Goal: Communication & Community: Answer question/provide support

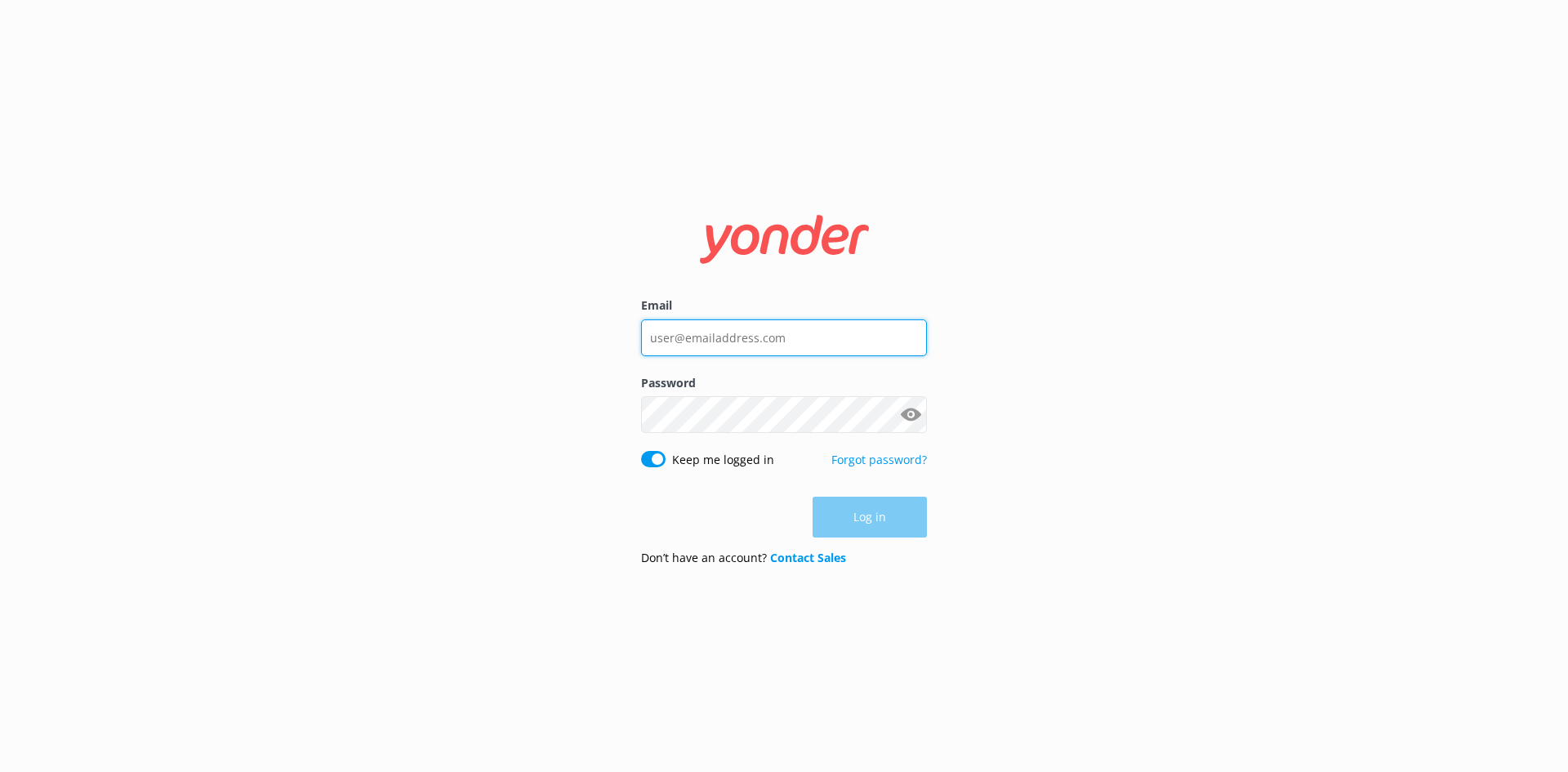
type input "[EMAIL_ADDRESS][DOMAIN_NAME]"
click at [739, 523] on div "Log in" at bounding box center [784, 517] width 286 height 41
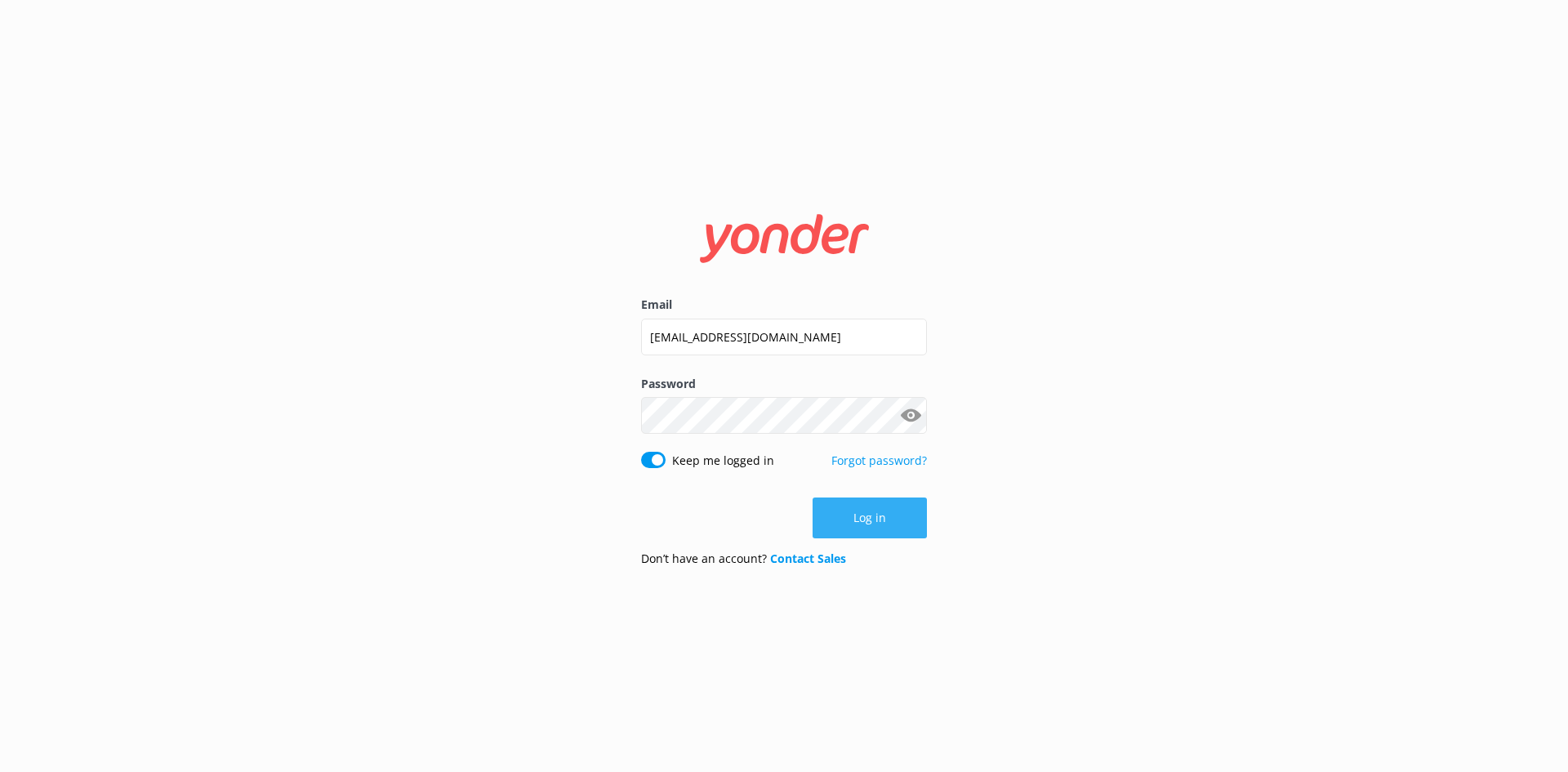
click at [840, 514] on button "Log in" at bounding box center [869, 518] width 114 height 41
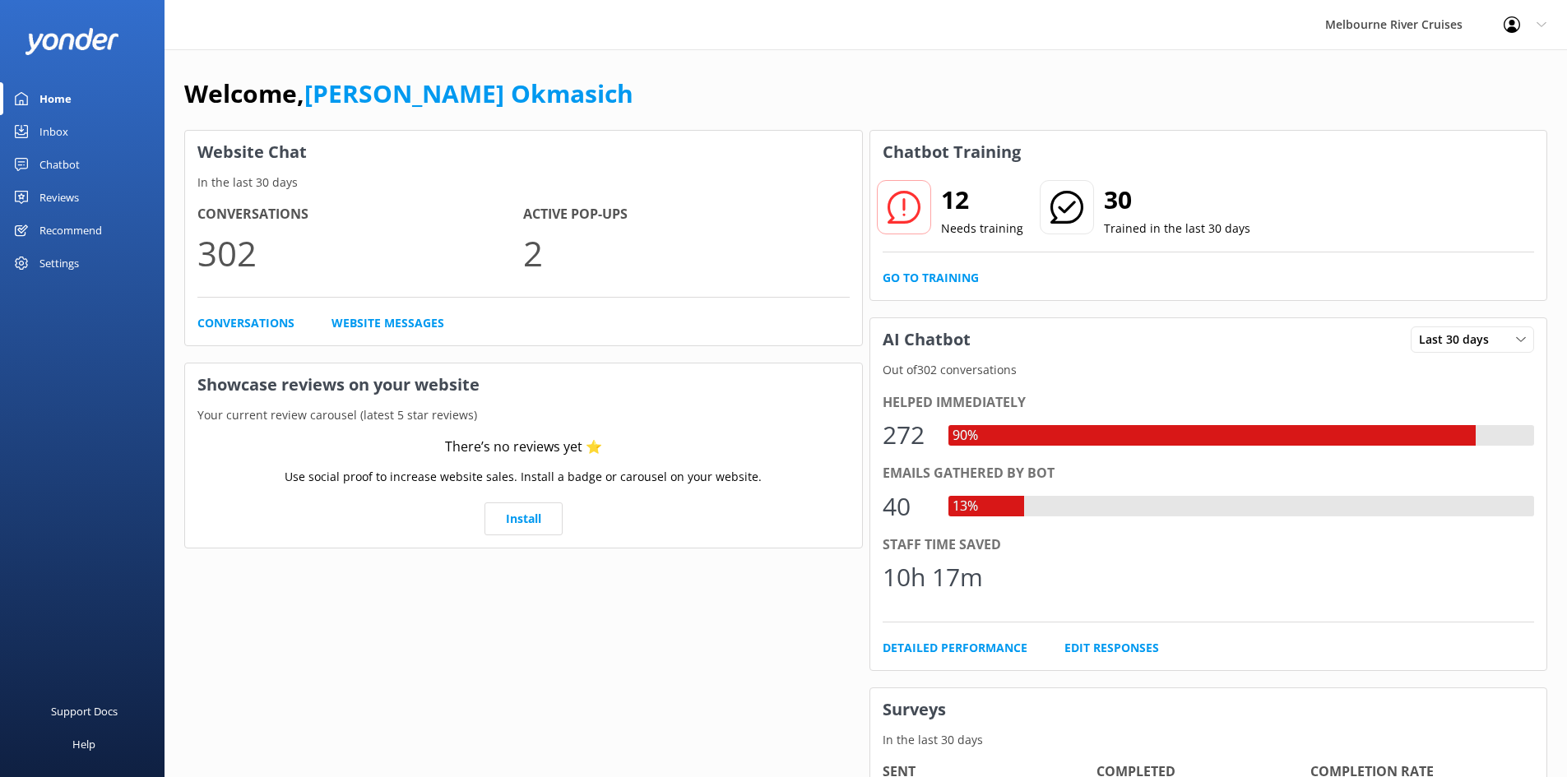
click at [57, 133] on div "Inbox" at bounding box center [53, 131] width 29 height 33
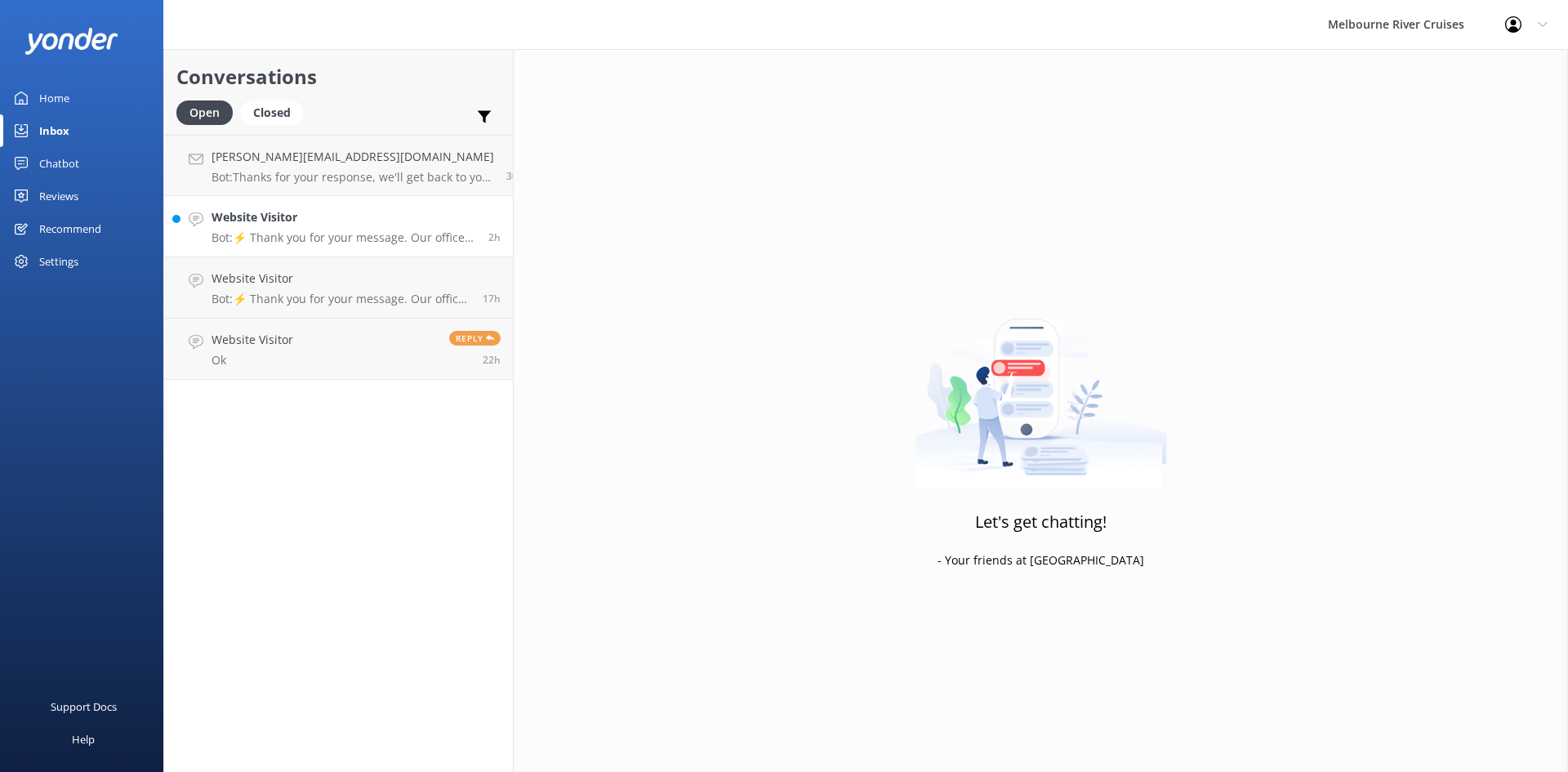
click at [336, 217] on h4 "Website Visitor" at bounding box center [344, 218] width 264 height 18
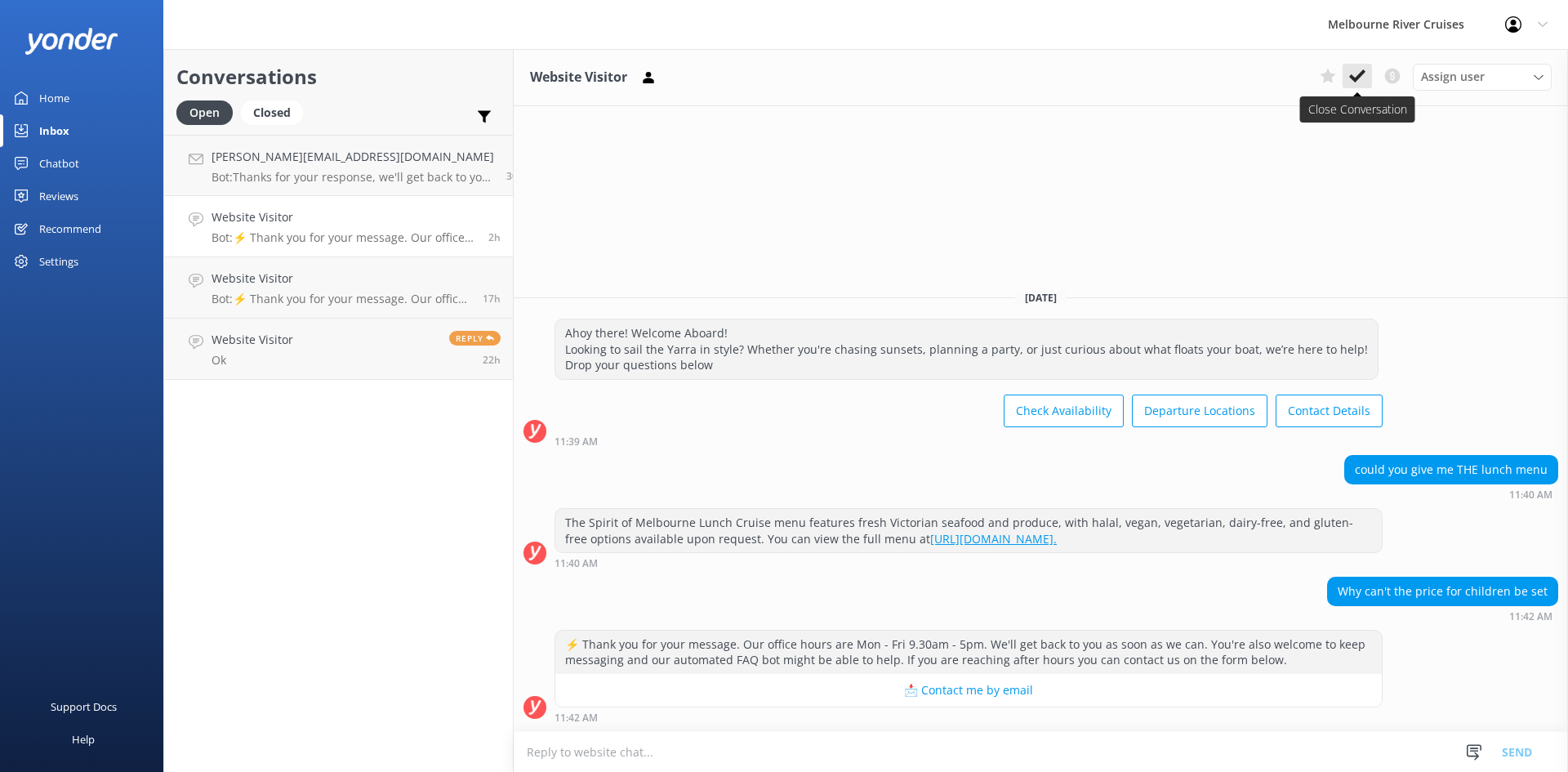
click at [1364, 73] on use at bounding box center [1357, 76] width 16 height 13
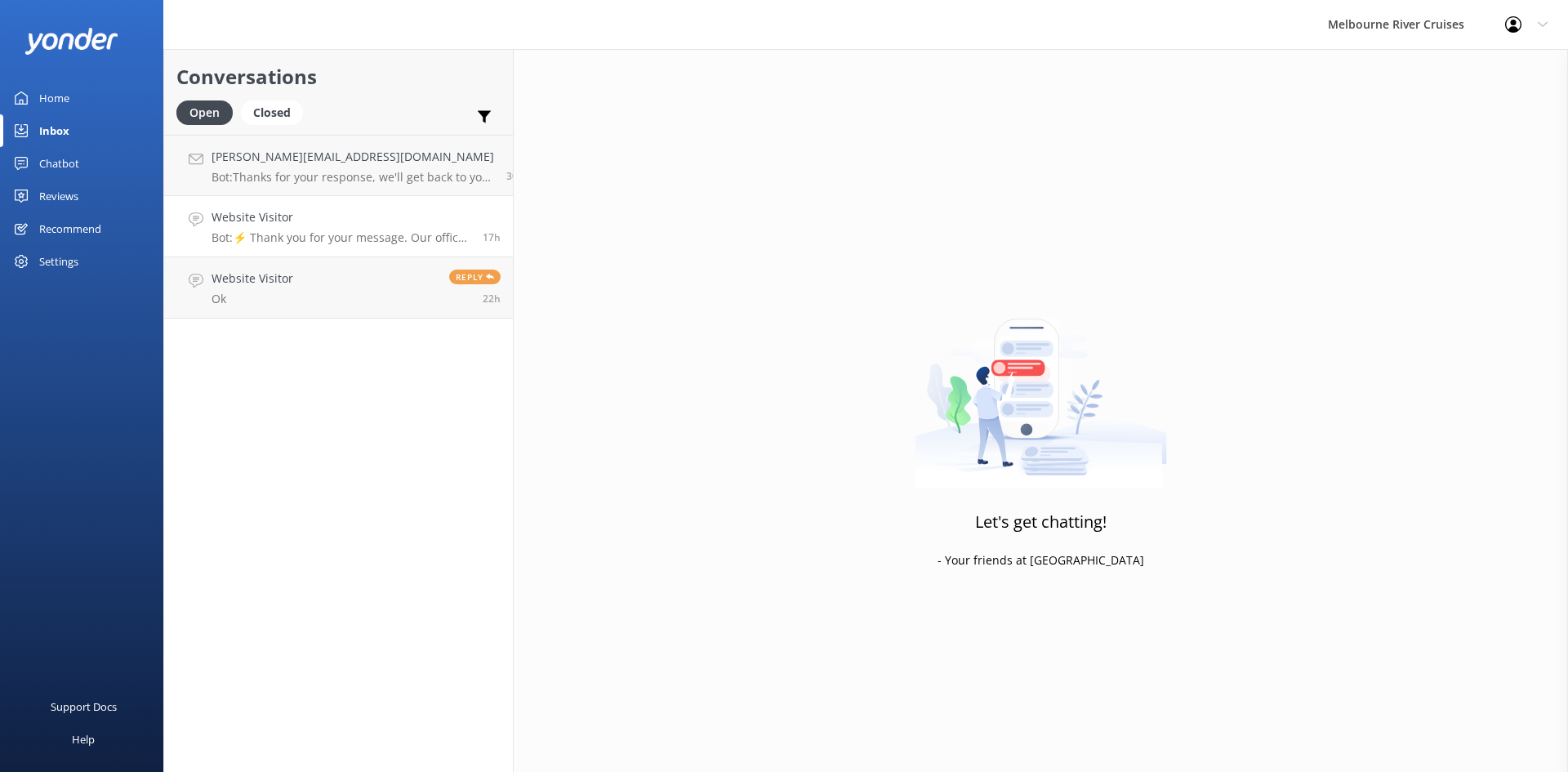
click at [313, 236] on p "Bot: ⚡ Thank you for your message. Our office hours are Mon - Fri 9.30am - 5pm.…" at bounding box center [341, 237] width 259 height 15
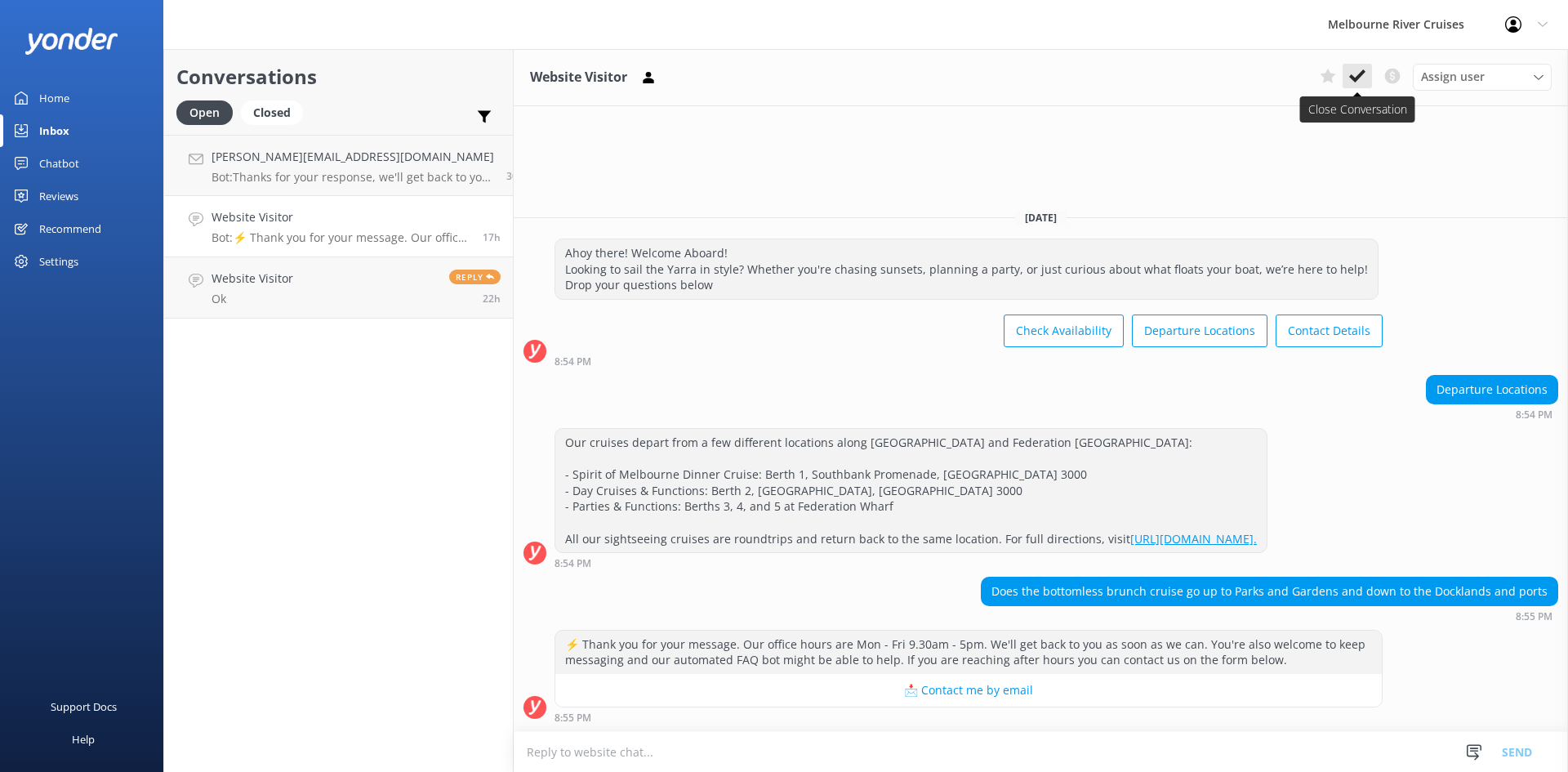
click at [1360, 88] on button at bounding box center [1357, 76] width 30 height 25
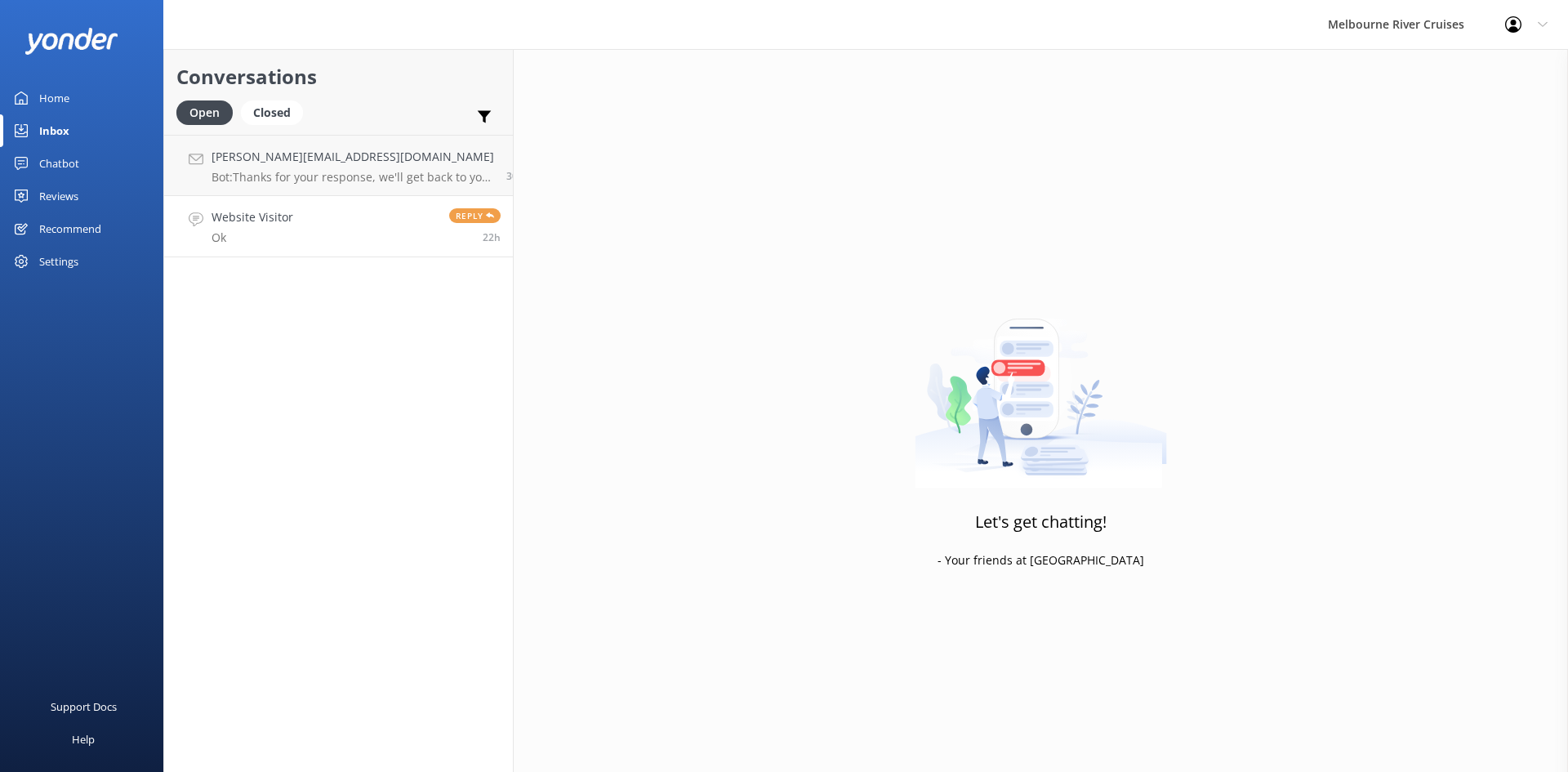
click at [311, 247] on link "Website Visitor Ok Reply 22h" at bounding box center [338, 227] width 349 height 62
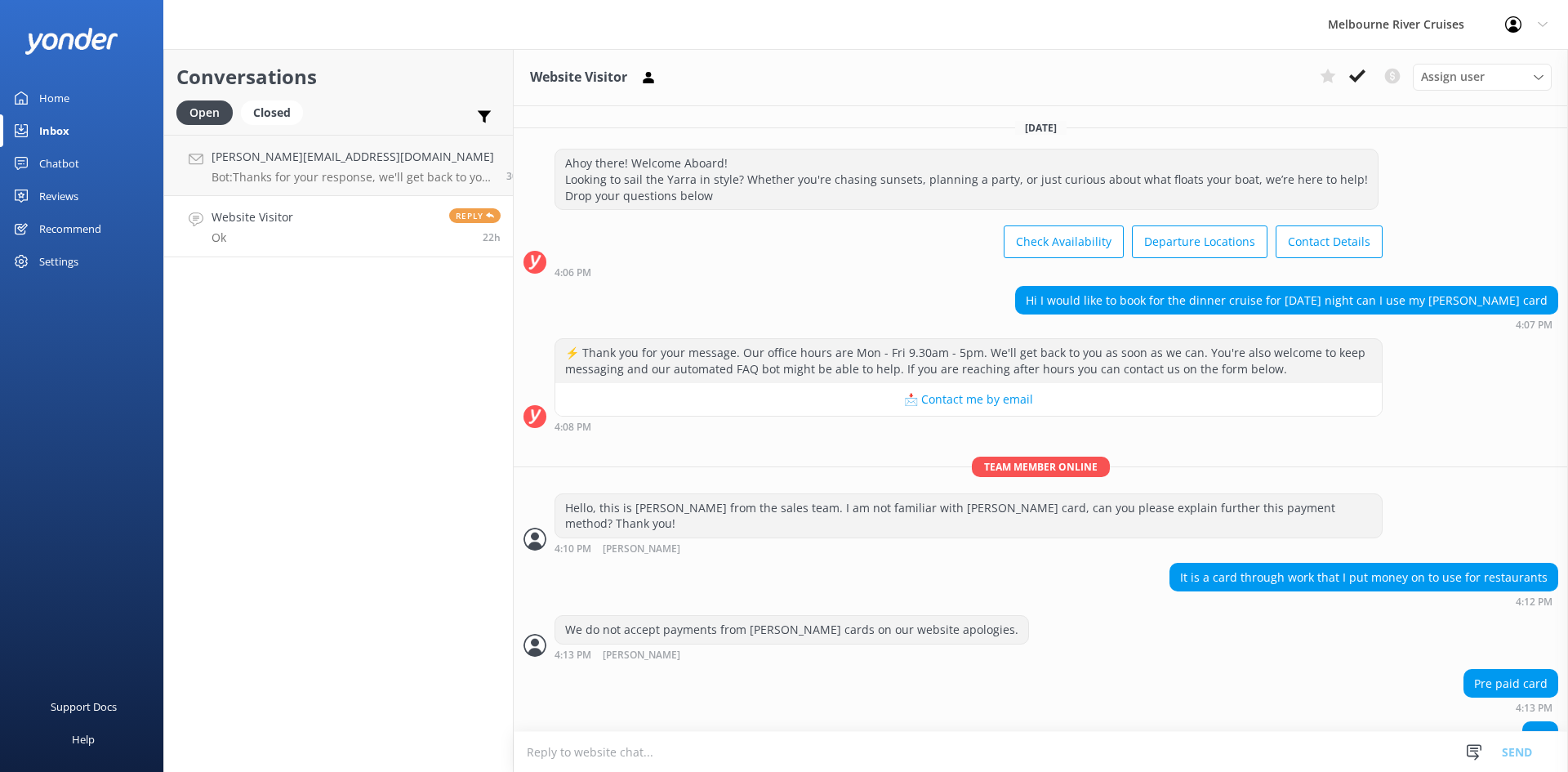
scroll to position [27, 0]
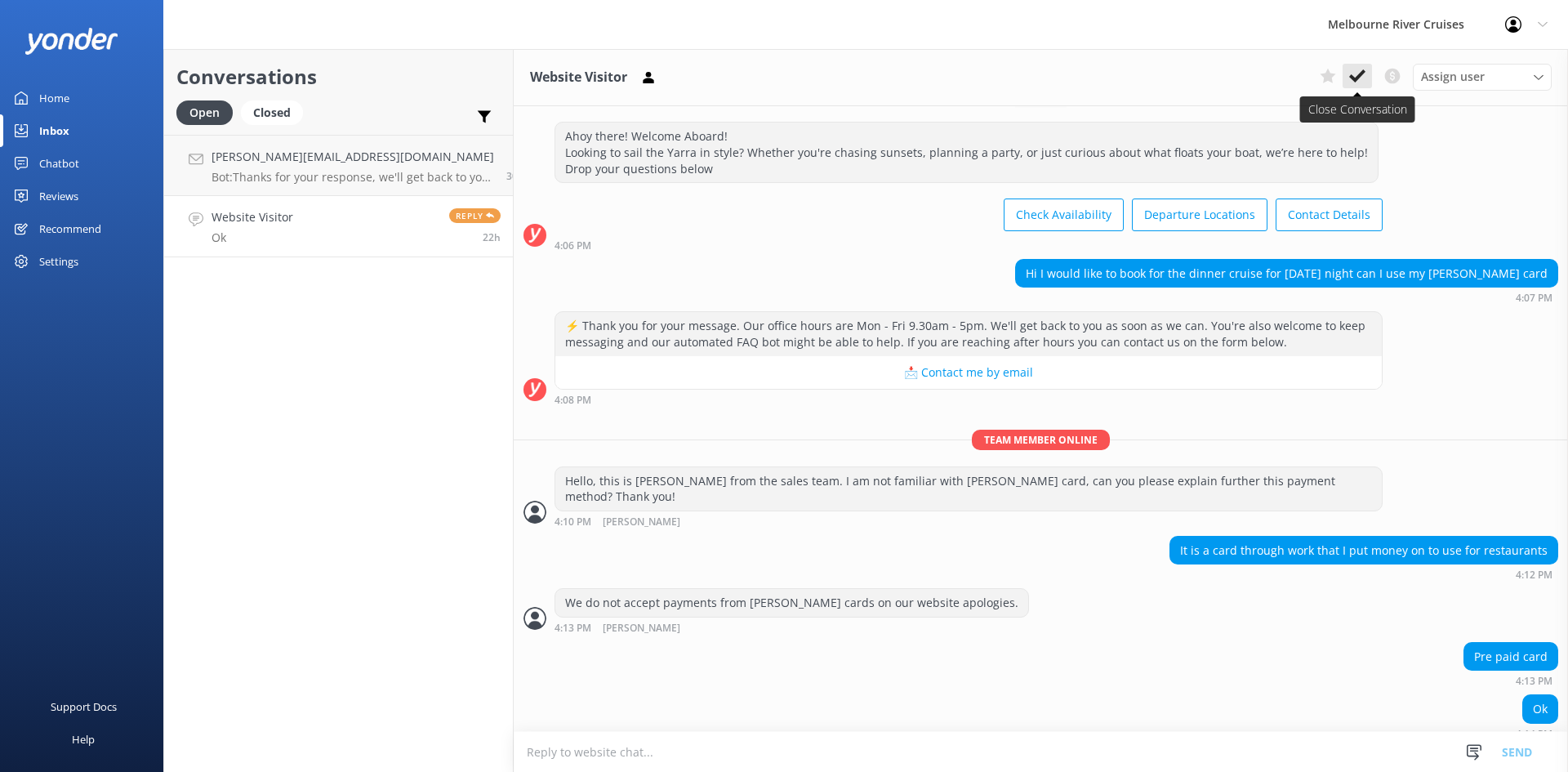
click at [1356, 76] on icon at bounding box center [1357, 76] width 16 height 16
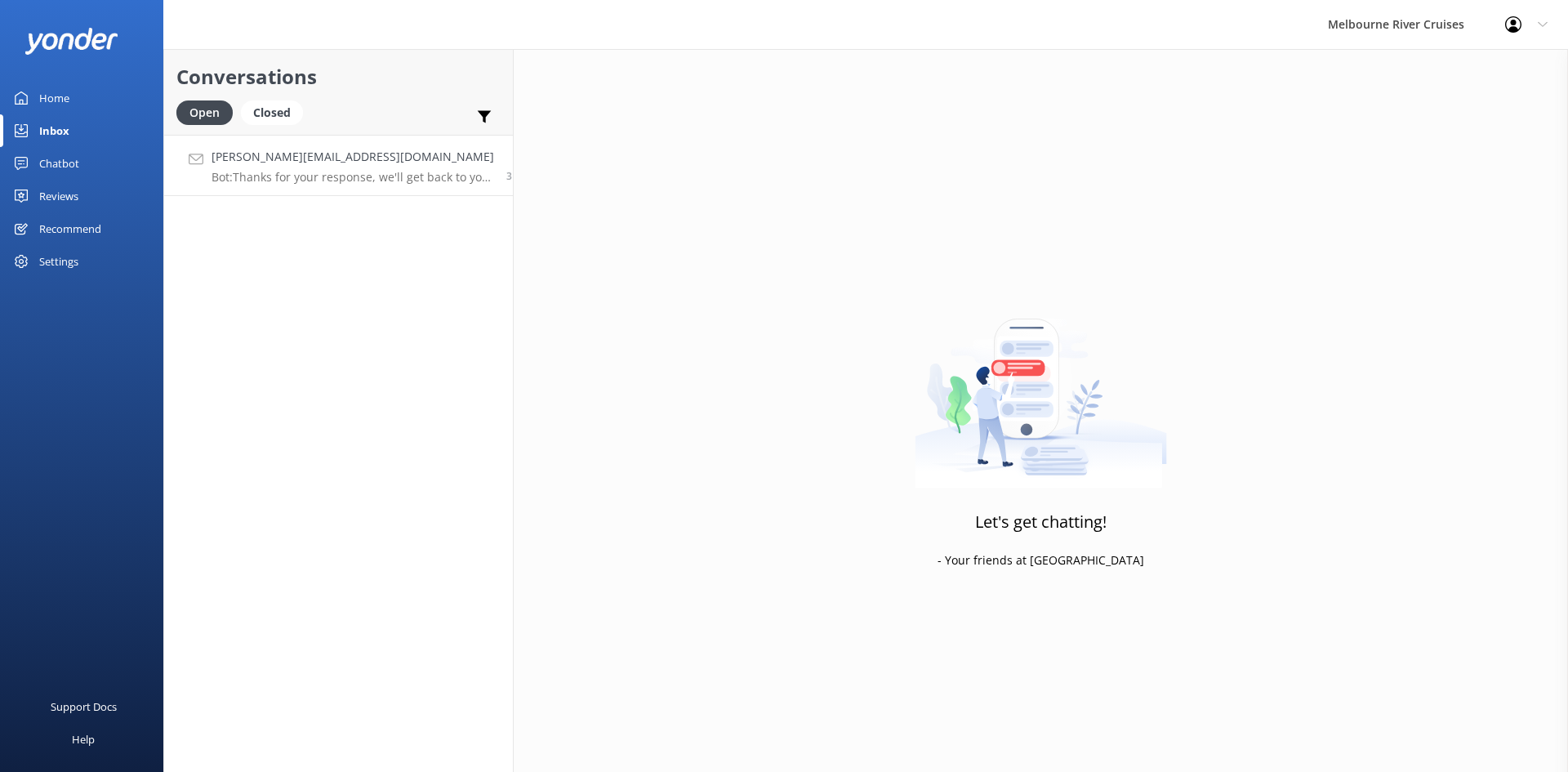
click at [283, 176] on p "Bot: Thanks for your response, we'll get back to you as soon as we can during o…" at bounding box center [353, 177] width 283 height 15
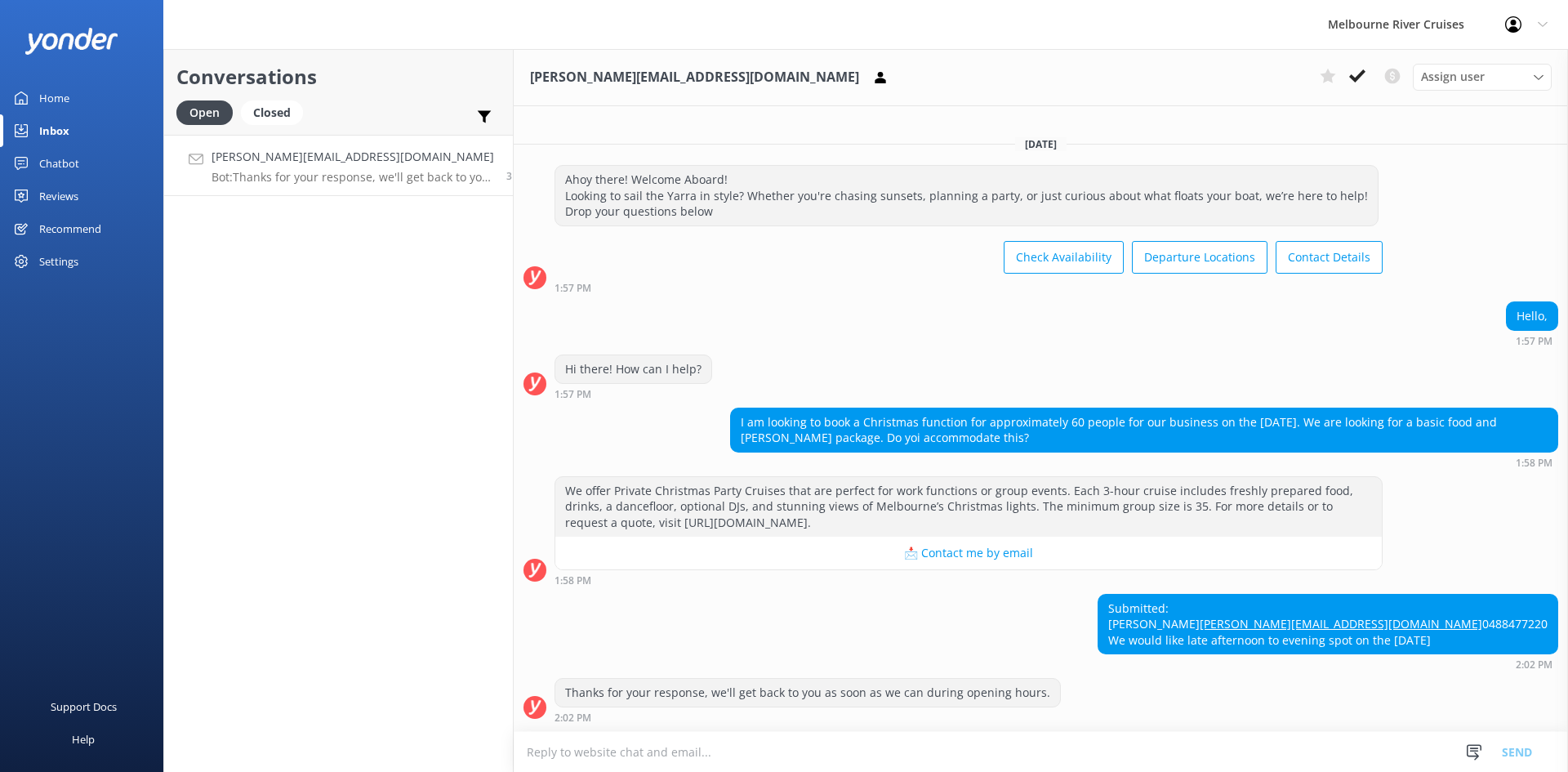
scroll to position [16, 0]
click at [1515, 77] on div "Assign user" at bounding box center [1483, 77] width 131 height 18
click at [1460, 311] on link "[PERSON_NAME]" at bounding box center [1487, 308] width 145 height 33
